Goal: Transaction & Acquisition: Purchase product/service

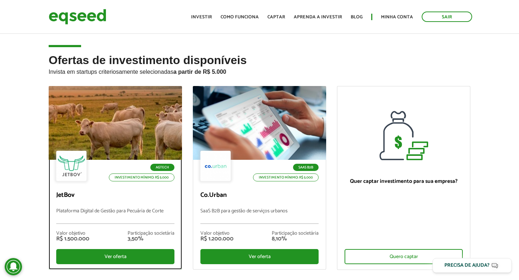
click at [117, 131] on div at bounding box center [115, 123] width 160 height 89
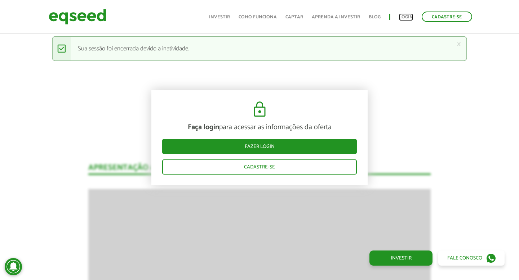
click at [402, 17] on link "Login" at bounding box center [406, 17] width 14 height 5
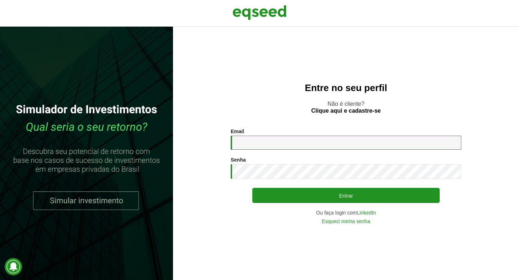
click at [302, 138] on input "Email *" at bounding box center [346, 143] width 231 height 14
type input "**********"
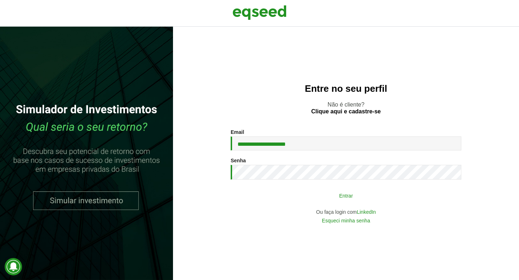
click at [353, 202] on button "Entrar" at bounding box center [345, 196] width 187 height 14
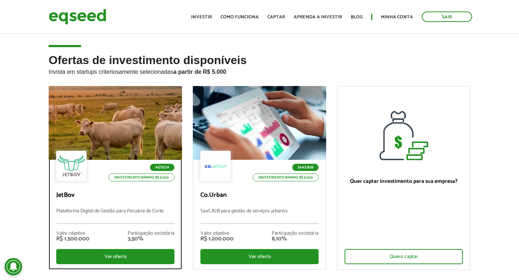
click at [119, 130] on div at bounding box center [115, 123] width 160 height 89
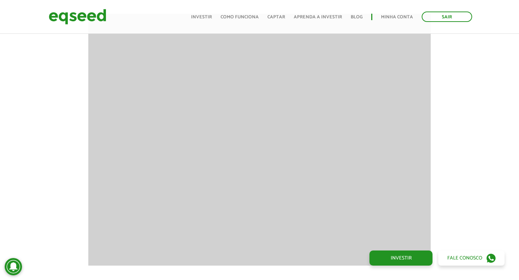
scroll to position [900, 0]
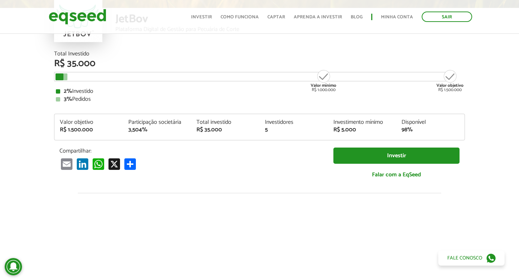
scroll to position [69, 0]
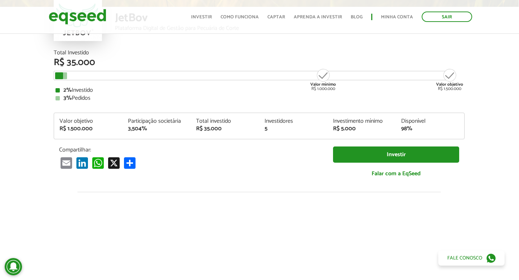
click at [130, 129] on div "3,504%" at bounding box center [157, 129] width 58 height 6
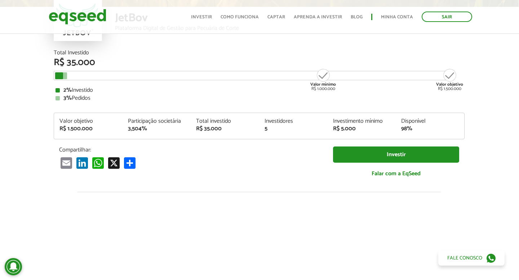
click at [23, 126] on article "JetBov Plataforma Digital de Gestão para Pecuária de Corte Total Investido R$ 3…" at bounding box center [259, 201] width 519 height 474
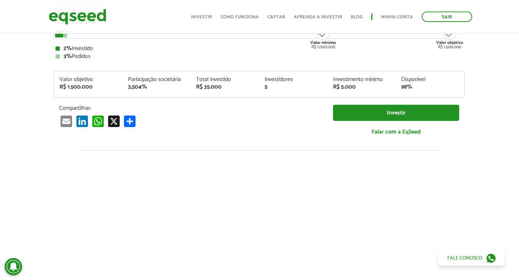
scroll to position [0, 0]
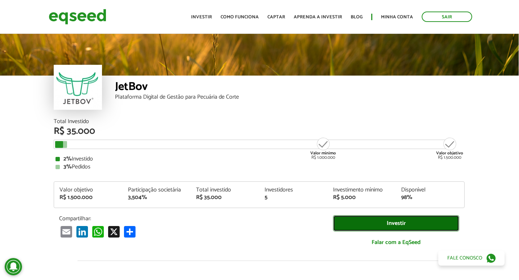
click at [346, 217] on link "Investir" at bounding box center [396, 223] width 126 height 16
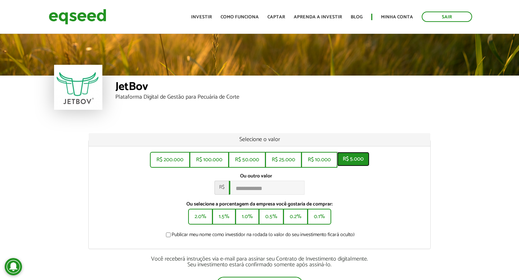
click at [354, 165] on button "R$ 5.000" at bounding box center [353, 159] width 32 height 14
type input "*****"
click at [416, 178] on div "Ou outro valor * R$ *****" at bounding box center [259, 184] width 331 height 22
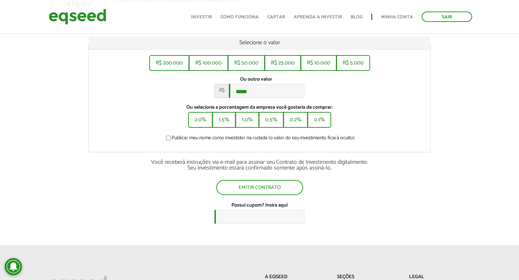
scroll to position [96, 0]
click at [235, 141] on label "Publicar meu nome como investidor na rodada (o valor do seu investimento ficará…" at bounding box center [259, 140] width 190 height 7
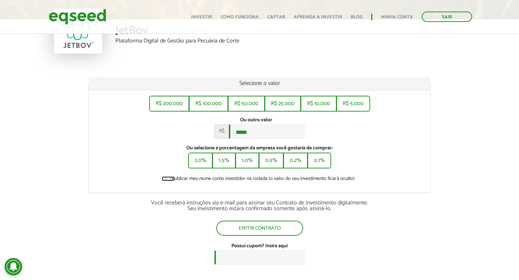
scroll to position [55, 0]
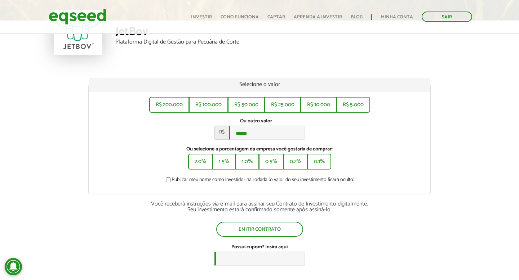
click at [372, 130] on div "Ou outro valor * R$ *****" at bounding box center [259, 129] width 331 height 22
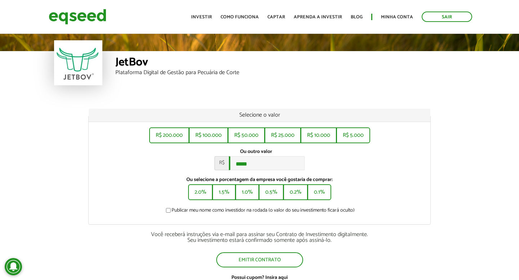
scroll to position [0, 0]
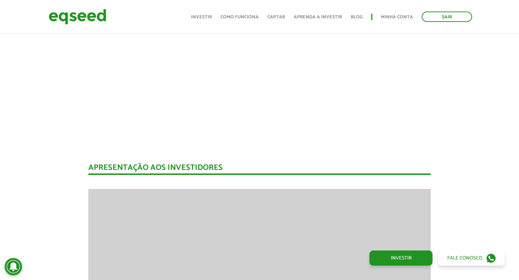
scroll to position [0, 0]
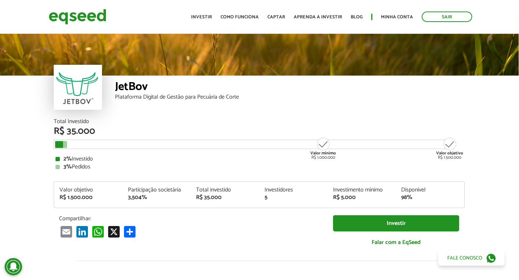
click at [177, 99] on div "Plataforma Digital de Gestão para Pecuária de Corte" at bounding box center [289, 97] width 349 height 6
